Goal: Check status: Check status

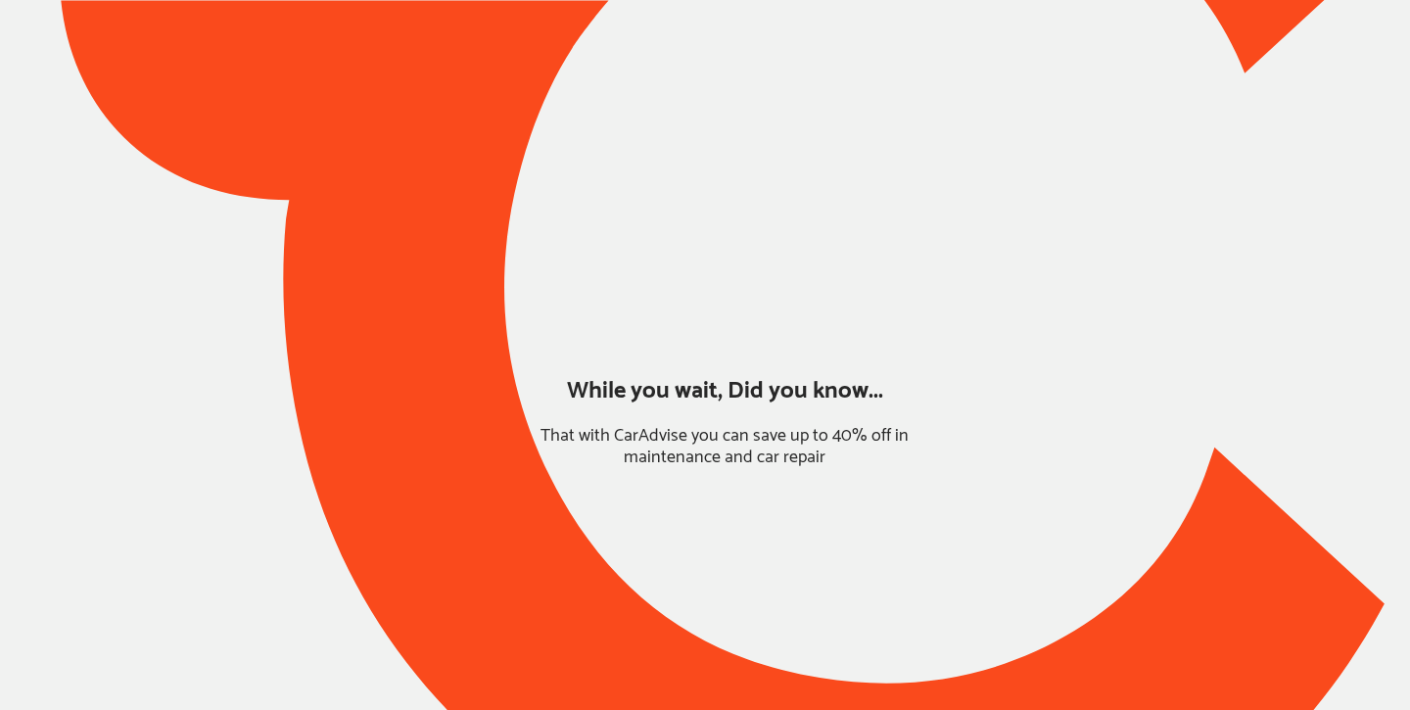
type input "*****"
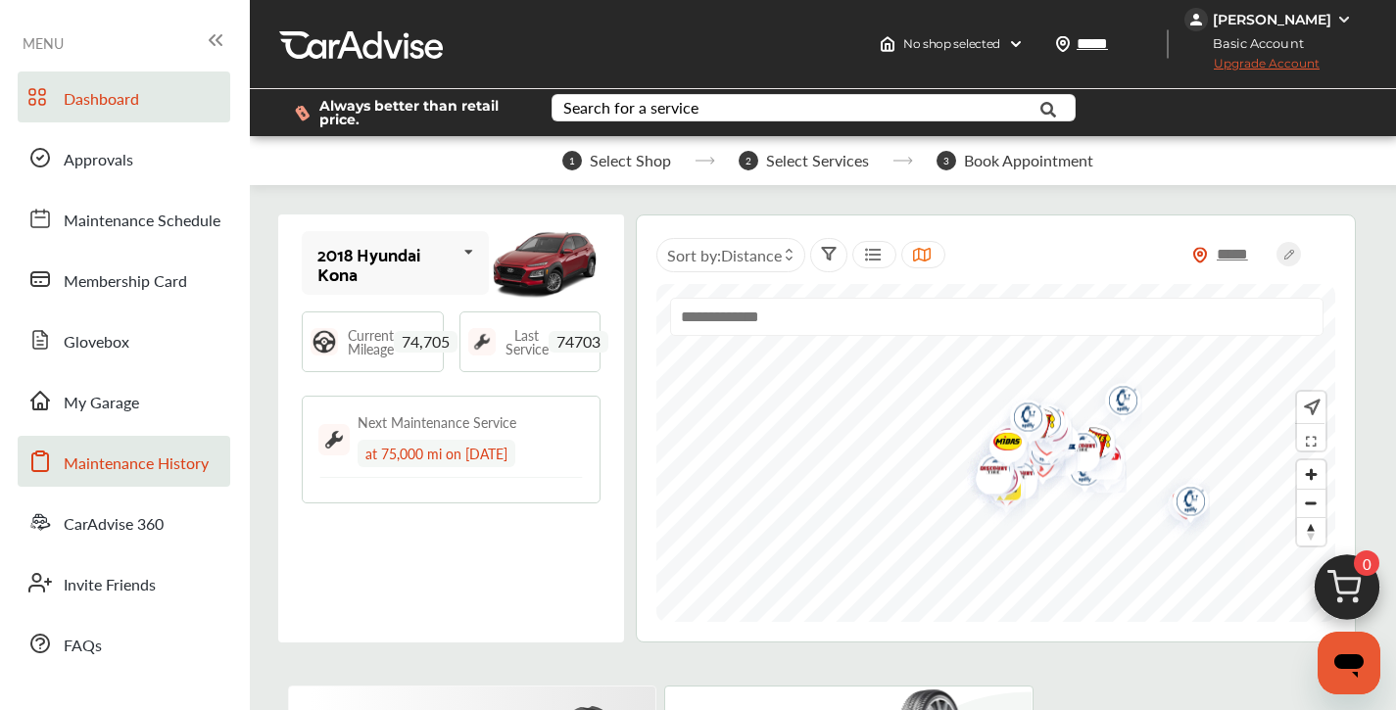
click at [169, 471] on span "Maintenance History" at bounding box center [136, 464] width 145 height 25
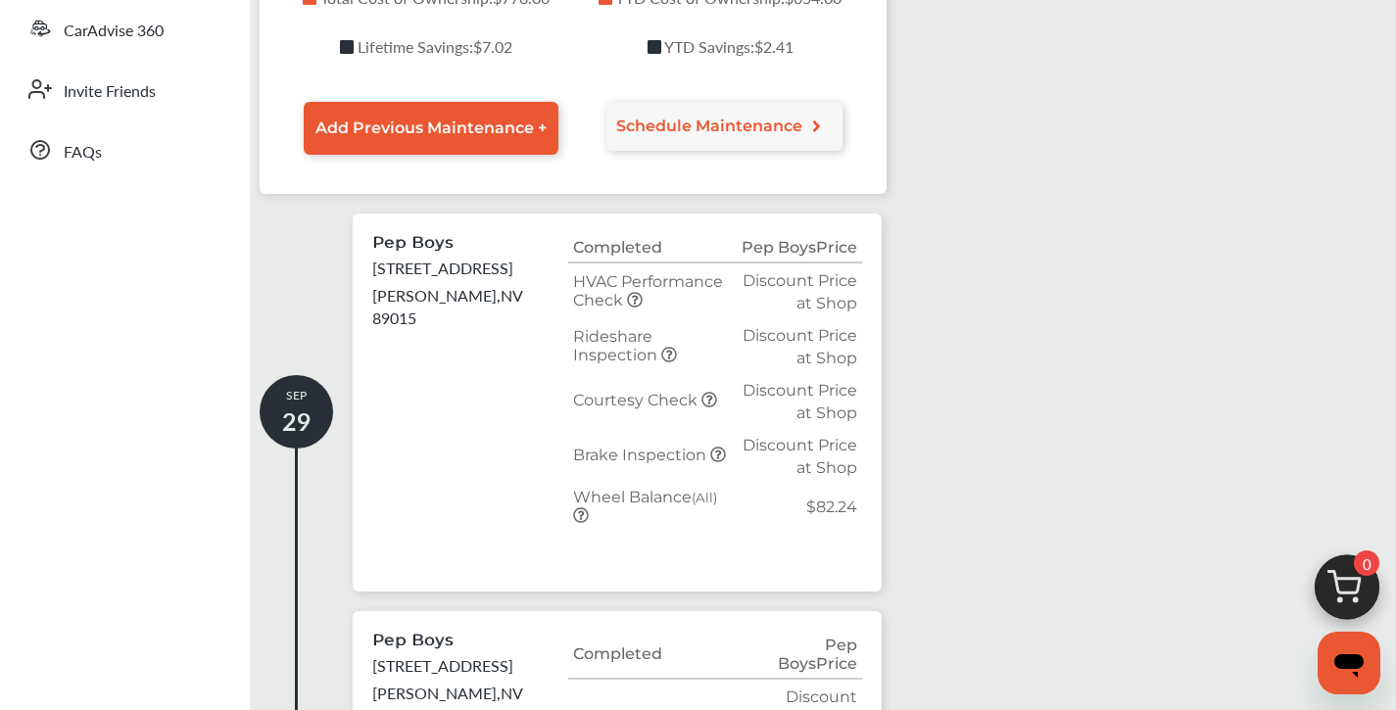
scroll to position [70, 0]
